Goal: Task Accomplishment & Management: Use online tool/utility

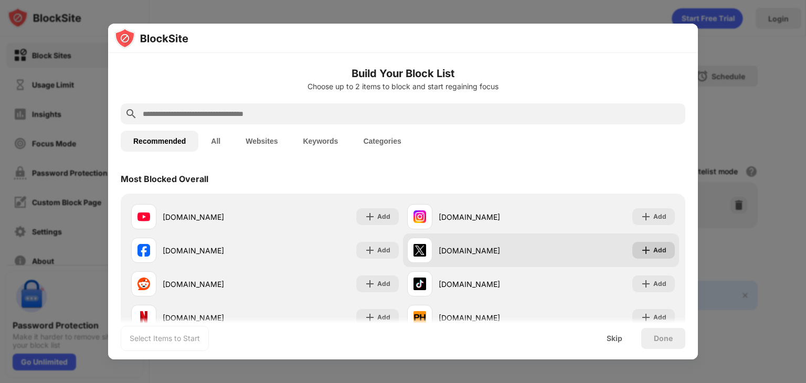
click at [641, 250] on img at bounding box center [646, 250] width 10 height 10
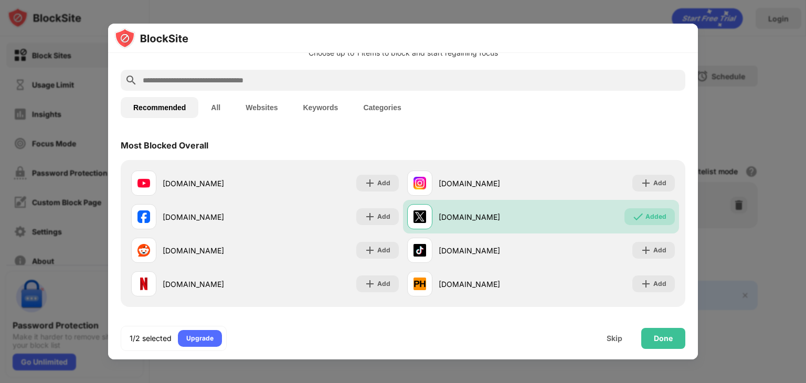
scroll to position [35, 0]
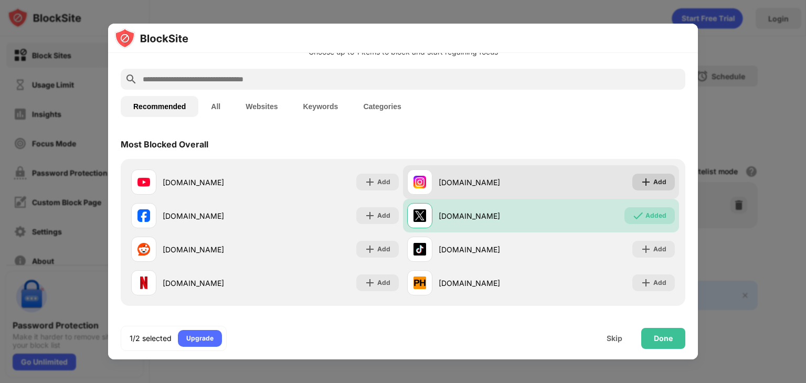
click at [641, 177] on img at bounding box center [646, 182] width 10 height 10
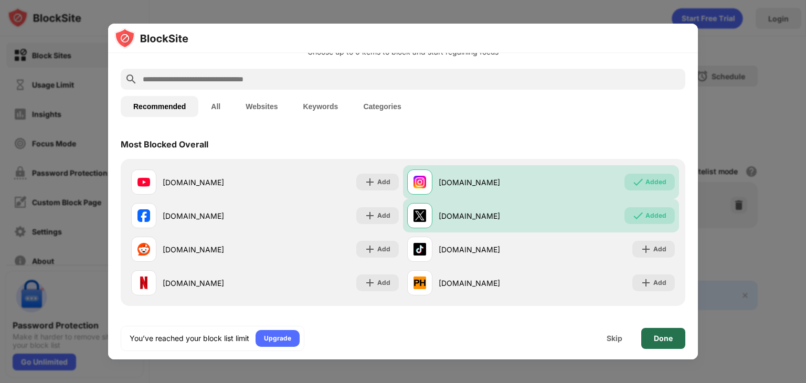
click at [661, 340] on div "Done" at bounding box center [663, 338] width 19 height 8
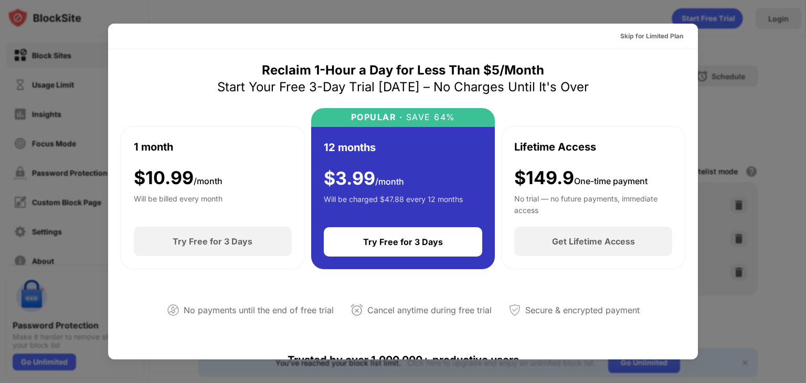
click at [703, 72] on div at bounding box center [403, 191] width 806 height 383
click at [750, 87] on div at bounding box center [403, 191] width 806 height 383
